Goal: Information Seeking & Learning: Learn about a topic

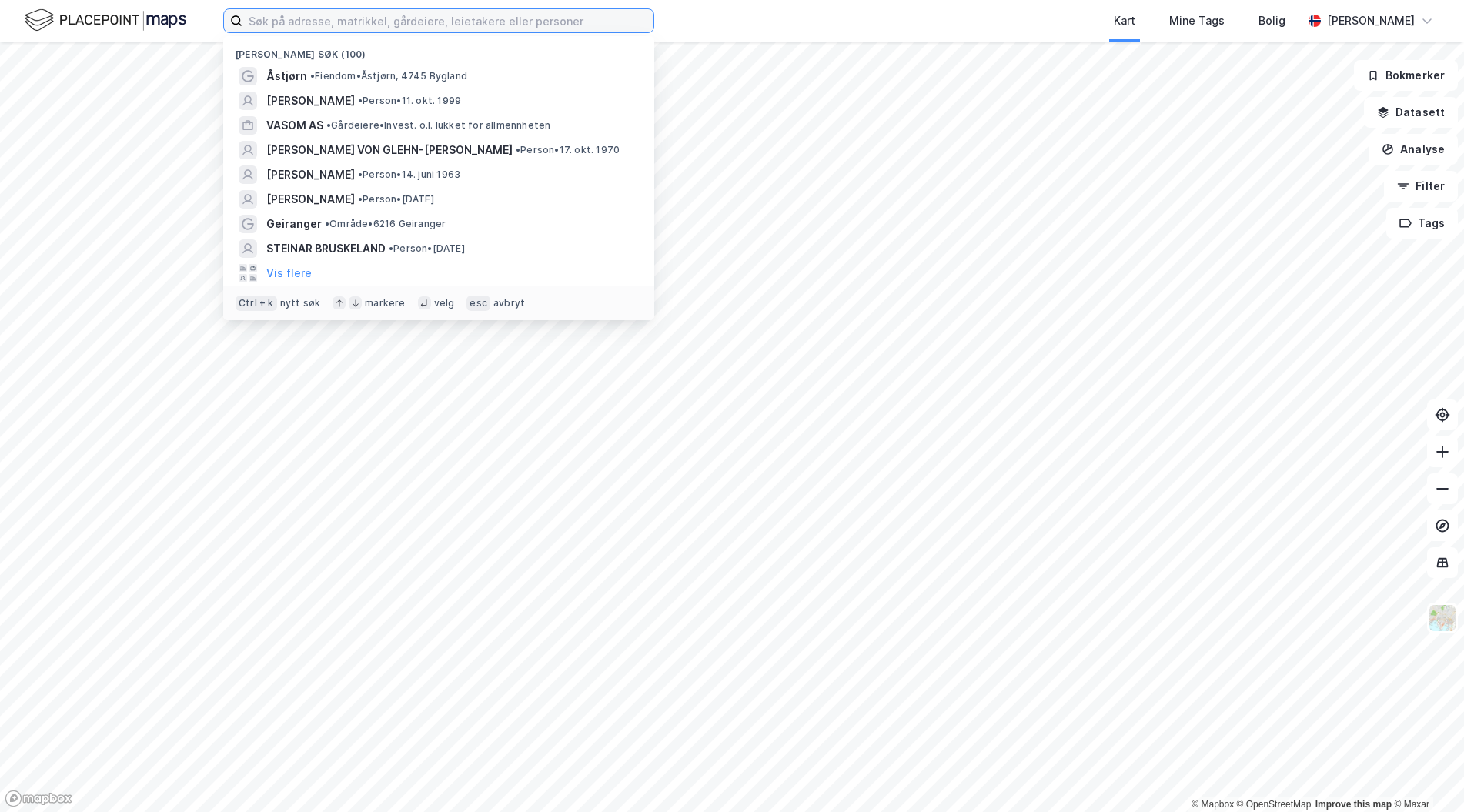
click at [462, 17] on input at bounding box center [448, 21] width 411 height 23
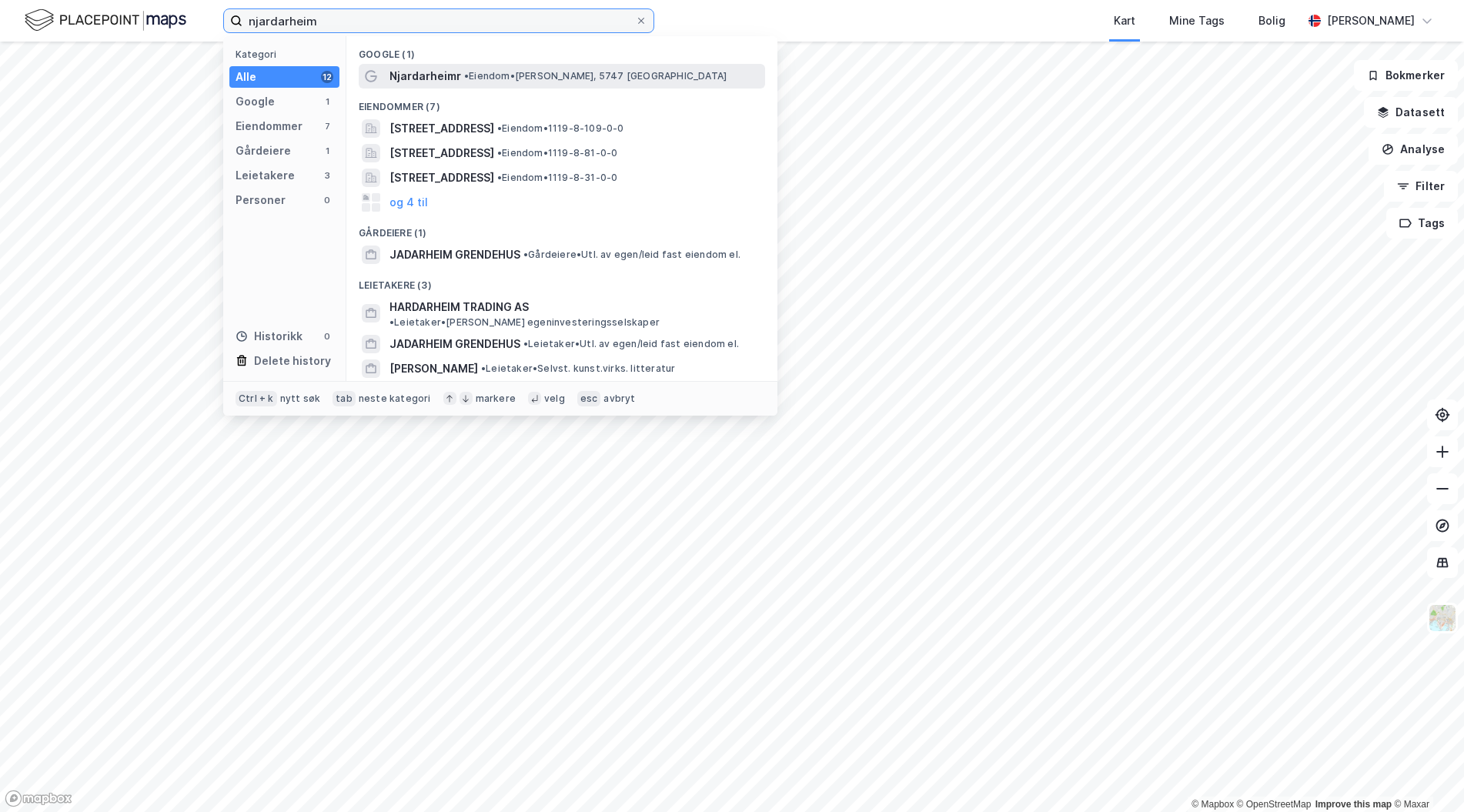
type input "njardarheim"
click at [443, 75] on span "Njardarheimr" at bounding box center [425, 75] width 71 height 18
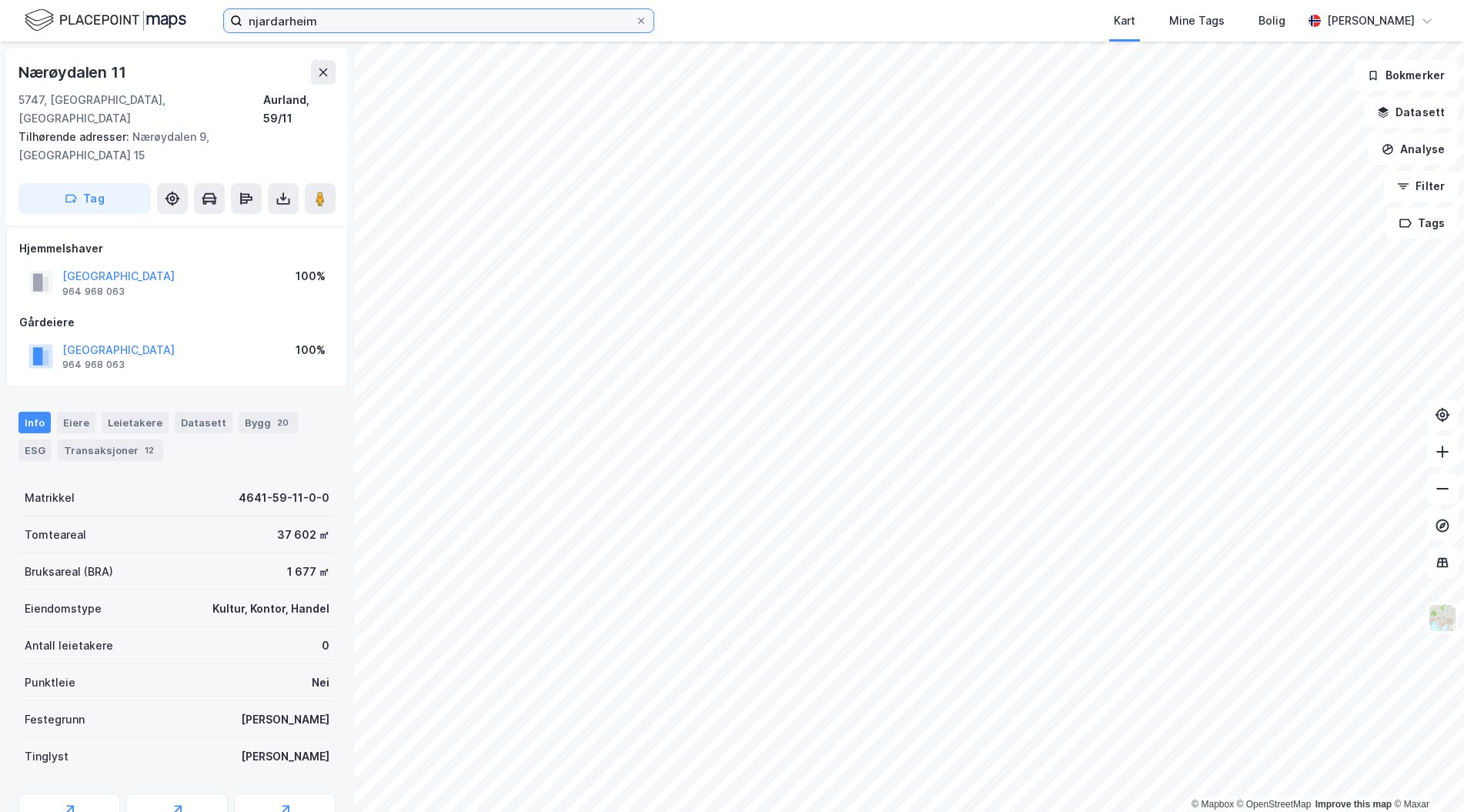
click at [336, 25] on input "njardarheim" at bounding box center [438, 21] width 392 height 23
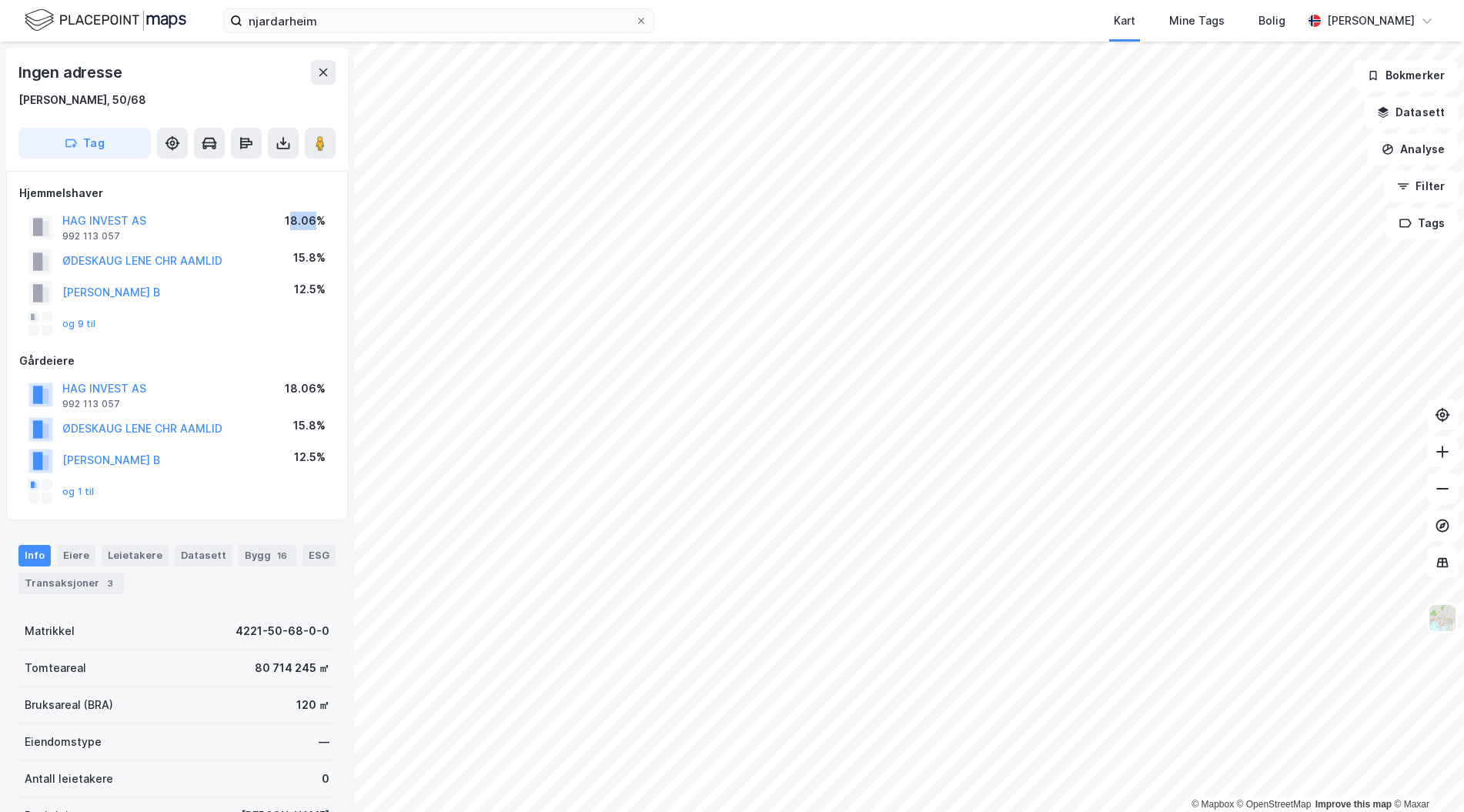
drag, startPoint x: 291, startPoint y: 224, endPoint x: 323, endPoint y: 223, distance: 32.0
click at [323, 223] on div "18.06%" at bounding box center [305, 221] width 41 height 18
